Goal: Information Seeking & Learning: Learn about a topic

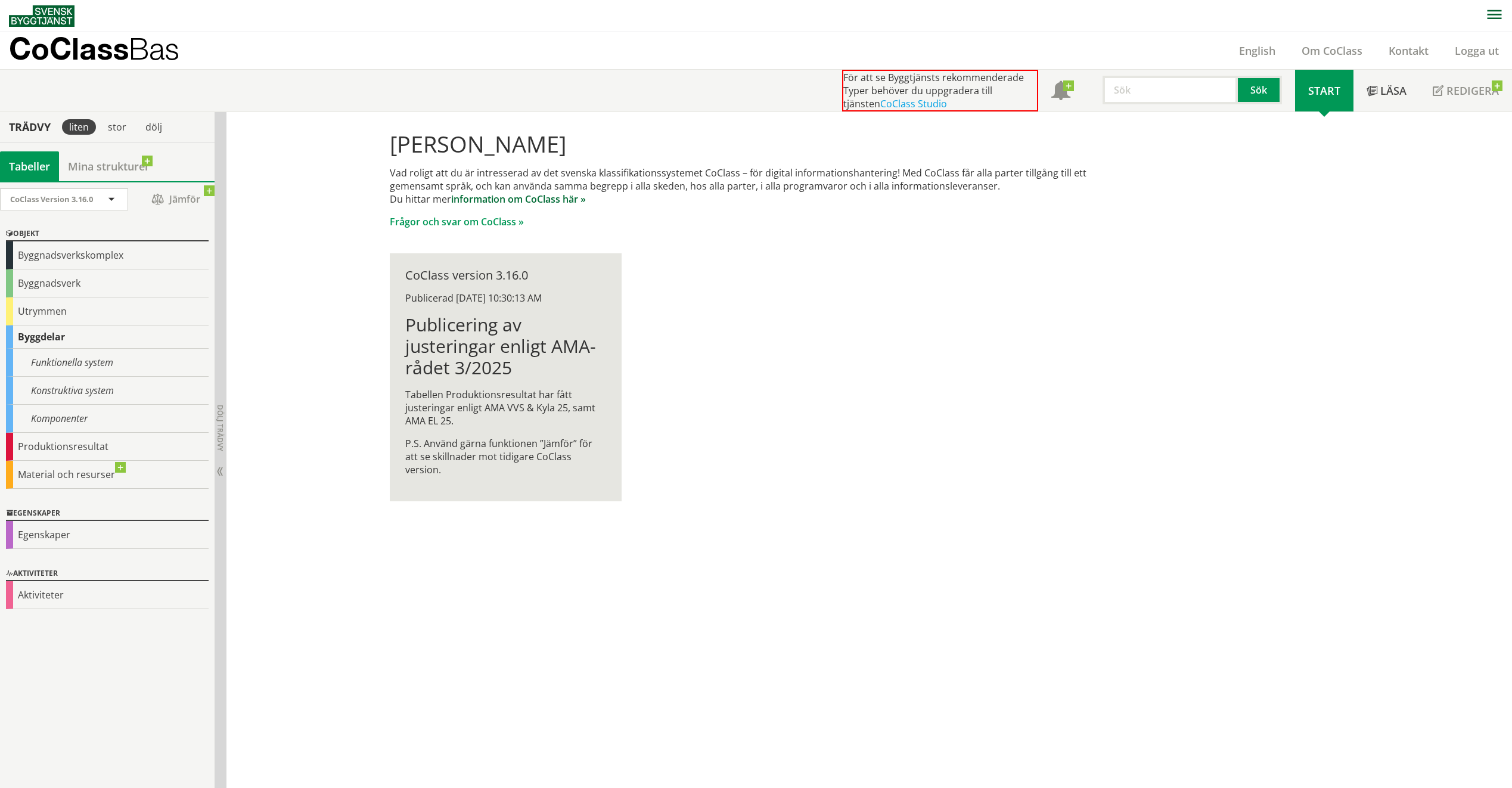
click at [505, 200] on link "information om CoClass här »" at bounding box center [518, 199] width 134 height 13
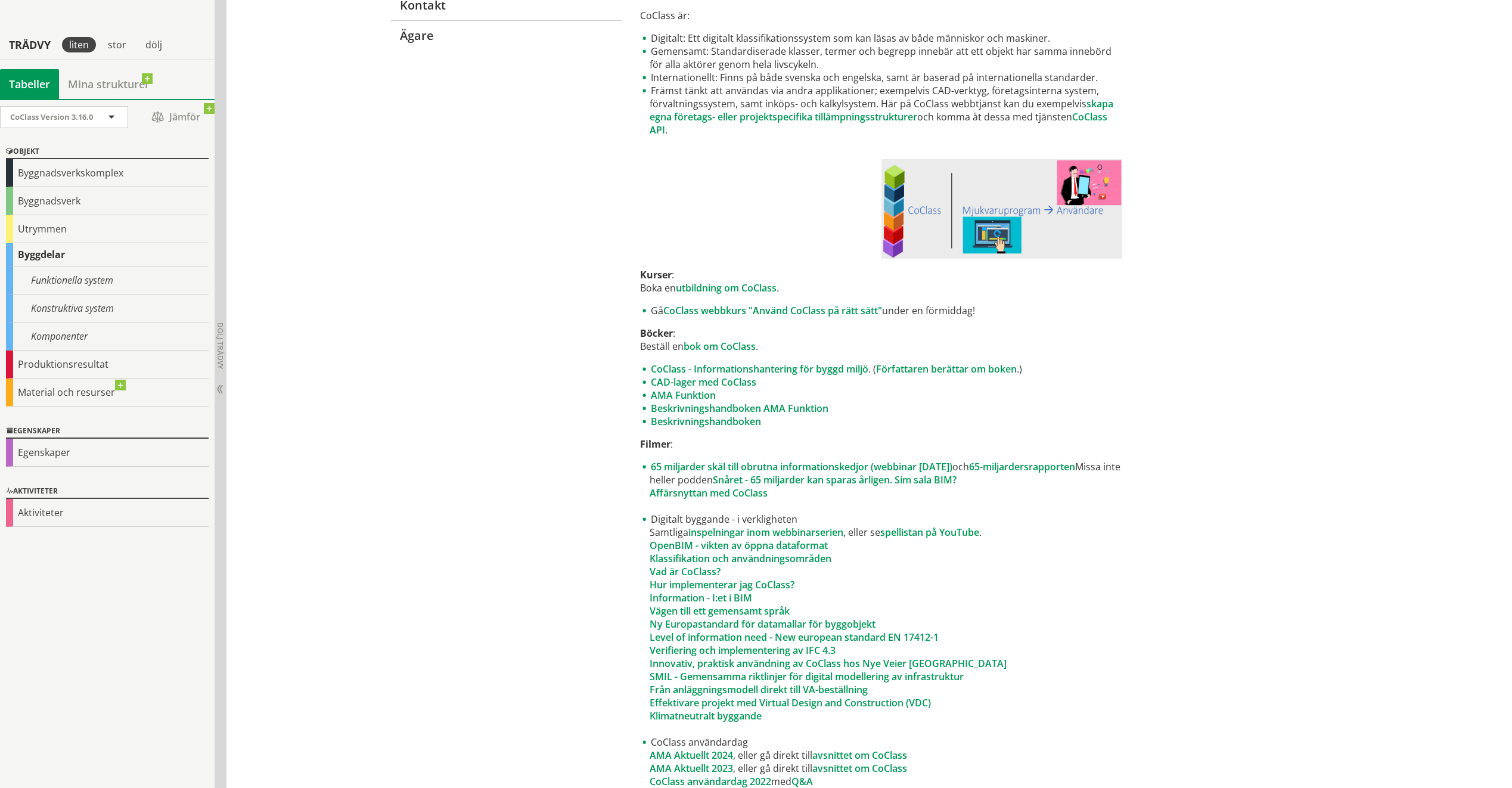
scroll to position [358, 0]
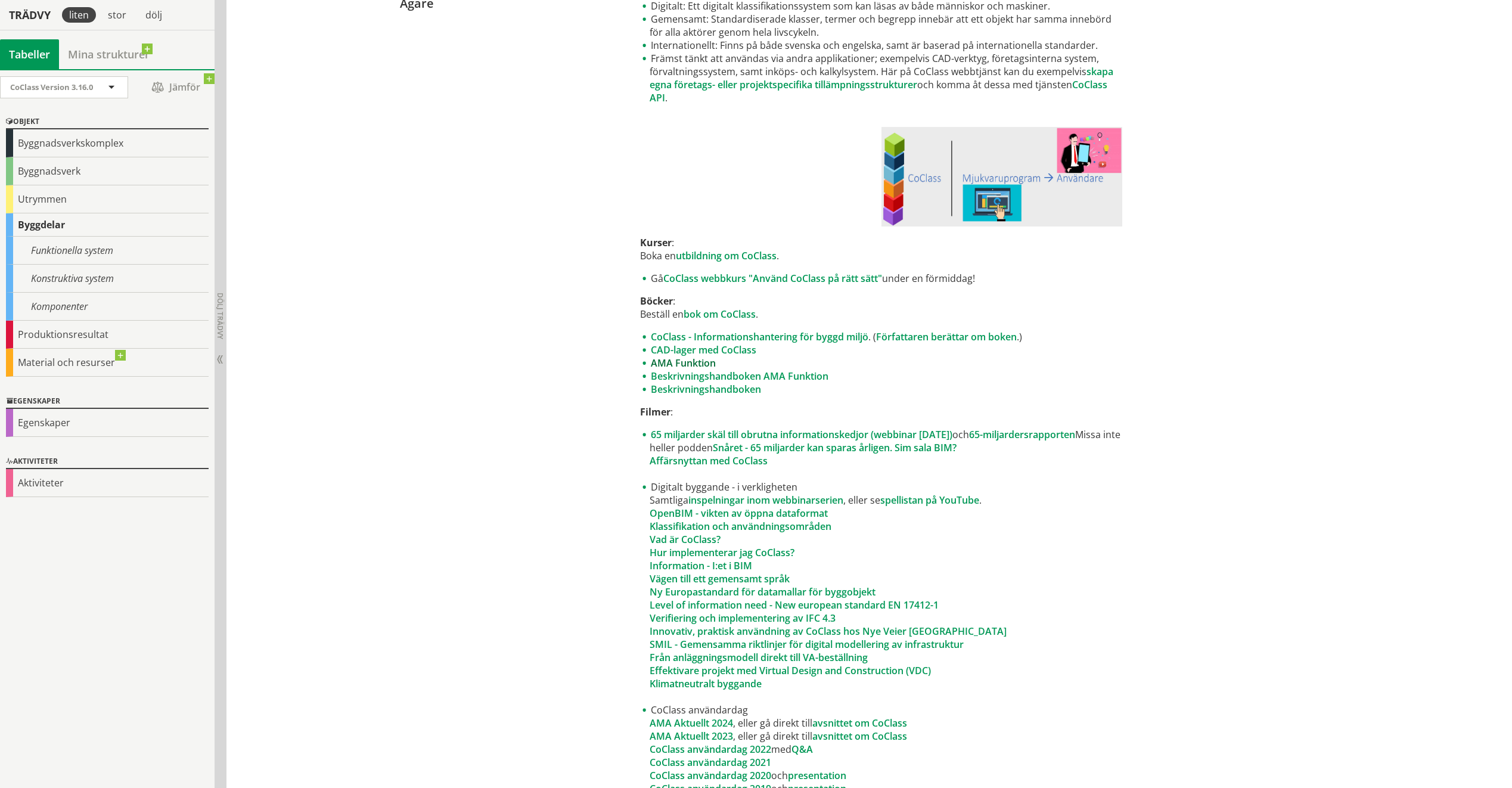
click at [686, 363] on link "AMA Funktion" at bounding box center [683, 362] width 65 height 13
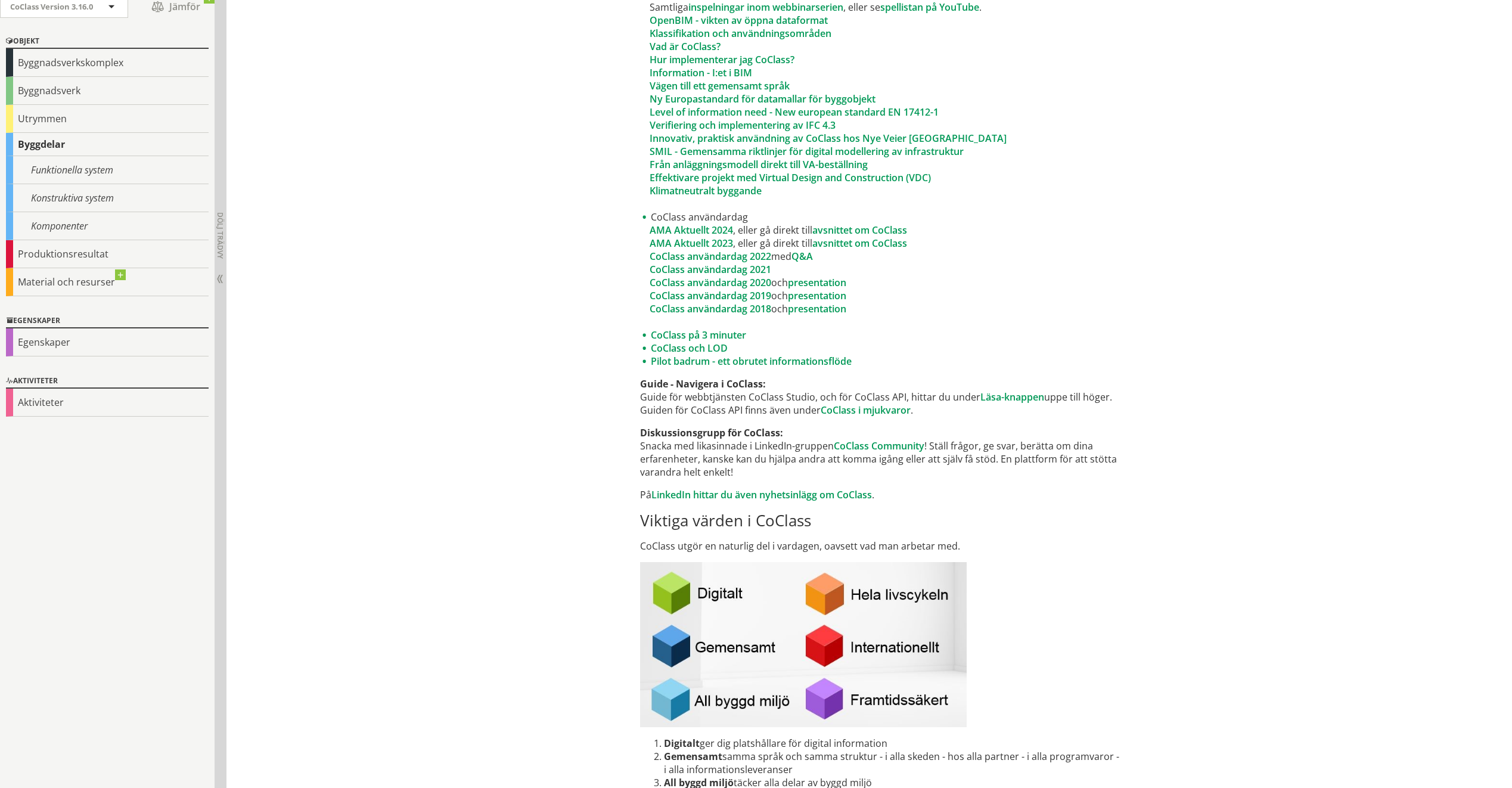
scroll to position [894, 0]
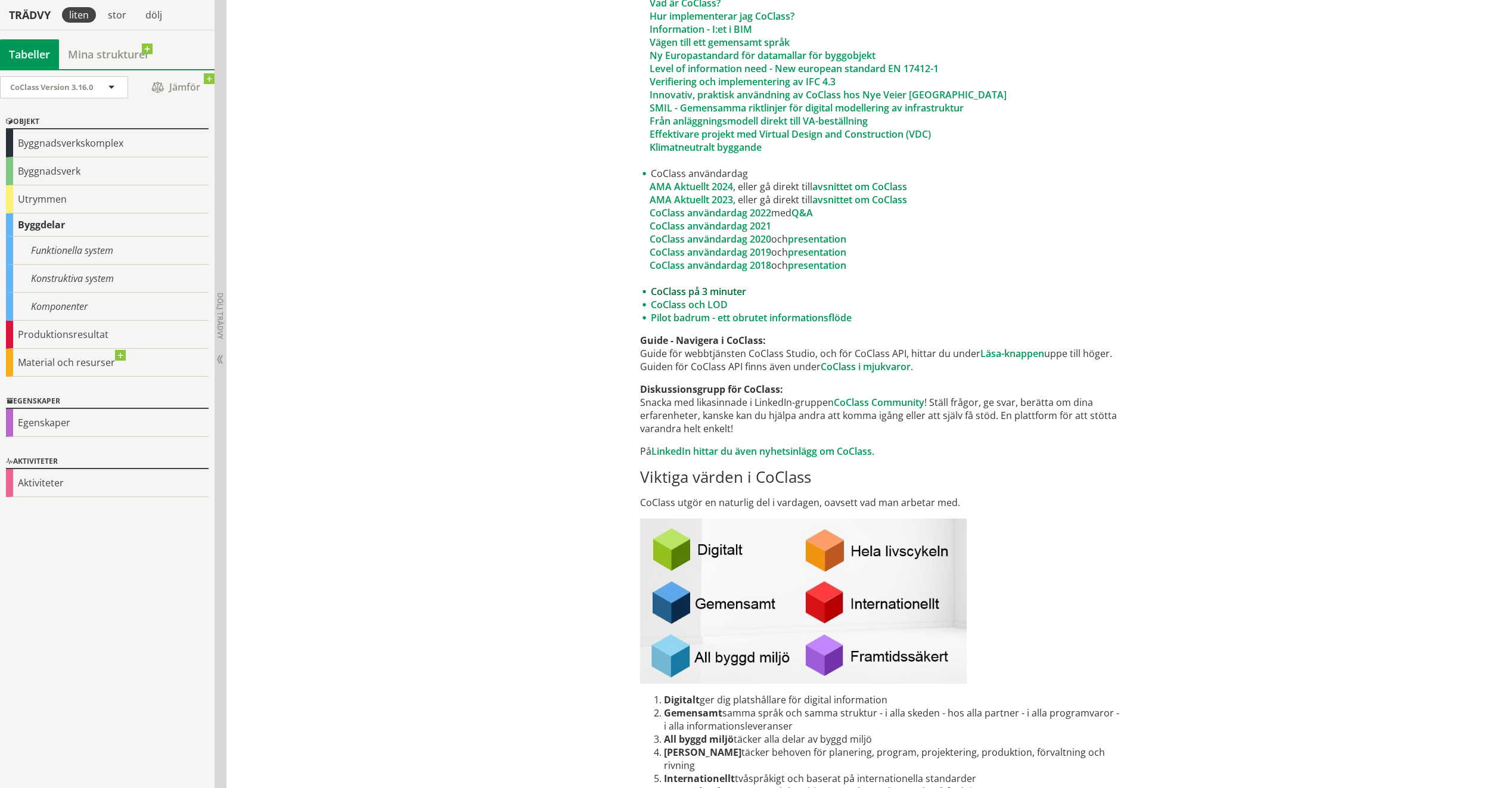
click at [687, 290] on link "CoClass på 3 minuter" at bounding box center [698, 291] width 95 height 13
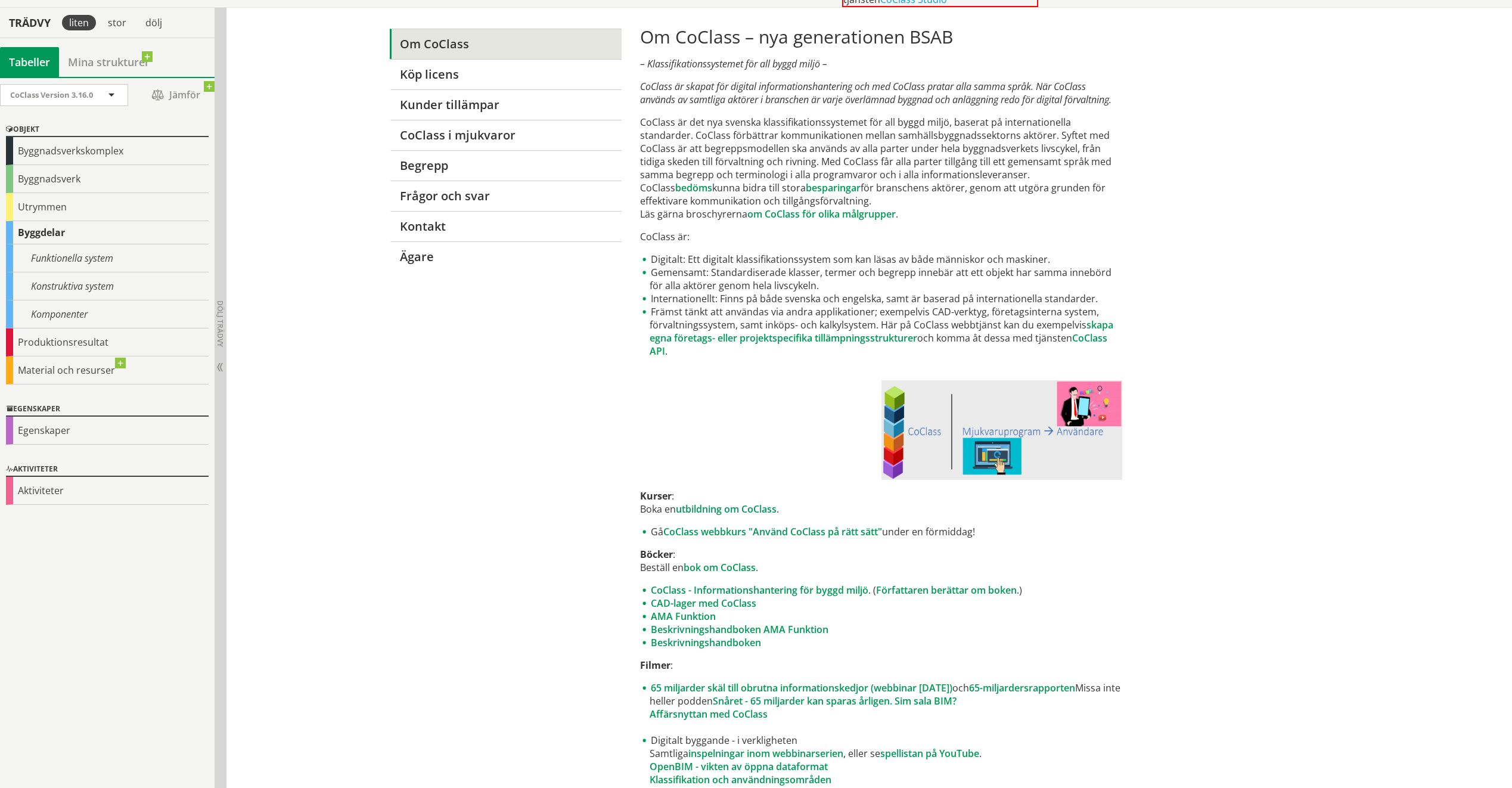
scroll to position [0, 0]
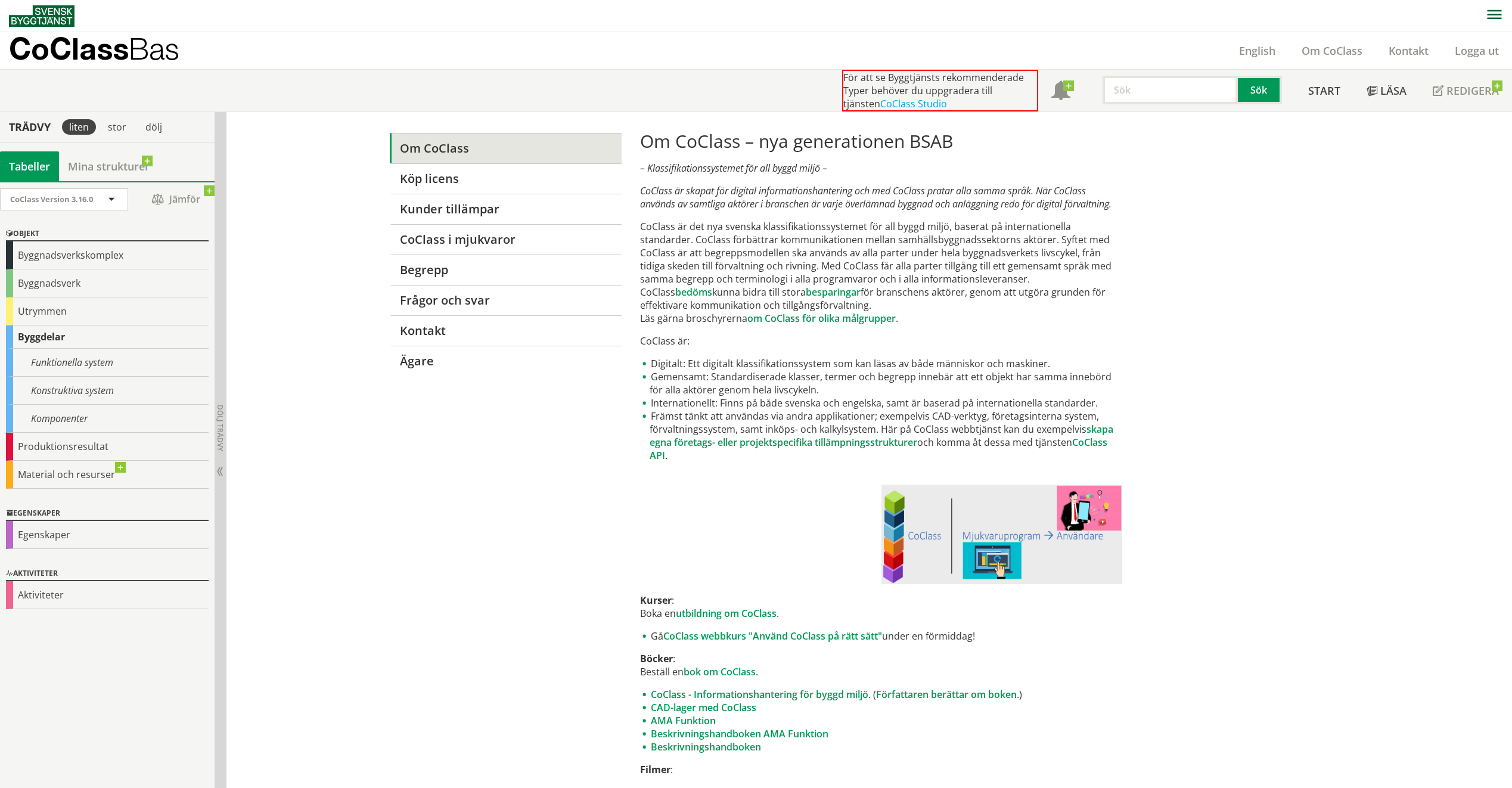
click at [58, 12] on img at bounding box center [41, 16] width 66 height 21
